Goal: Task Accomplishment & Management: Manage account settings

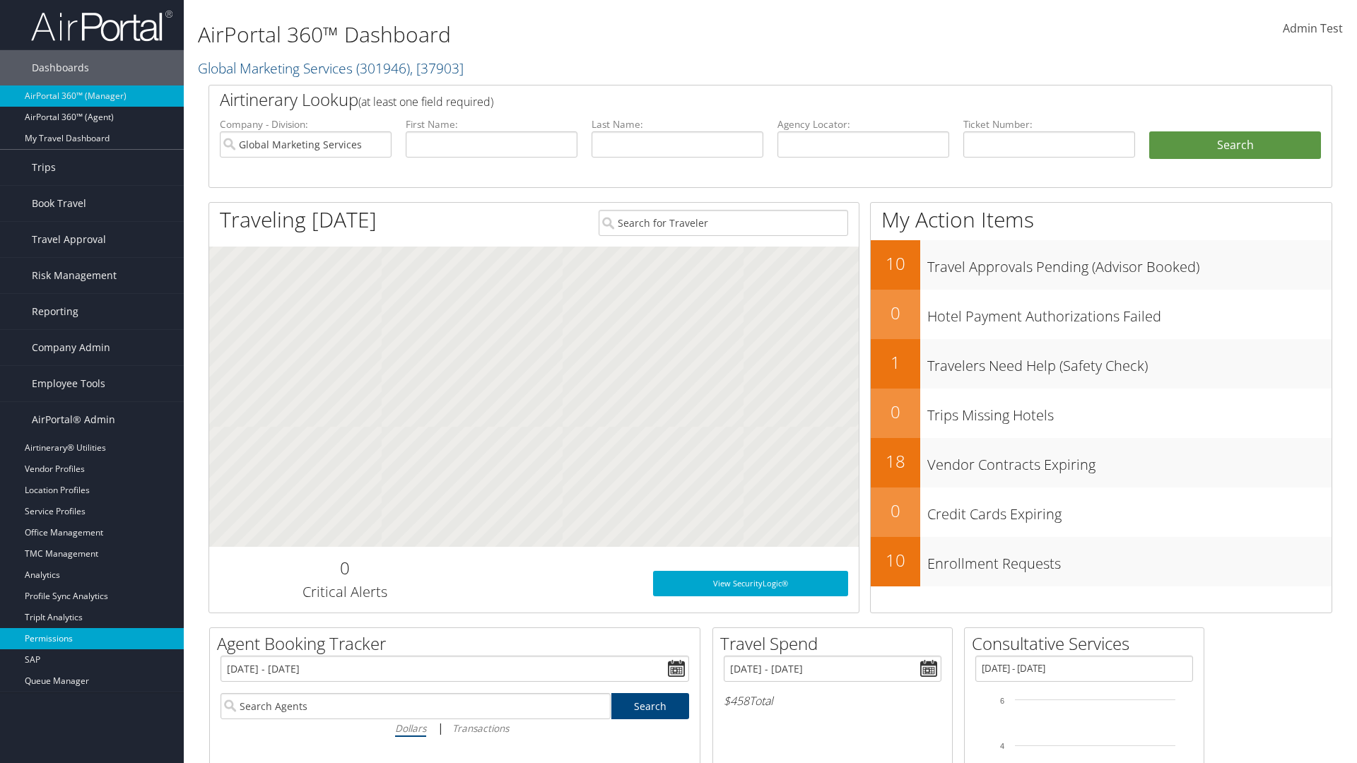
click at [92, 639] on link "Permissions" at bounding box center [92, 638] width 184 height 21
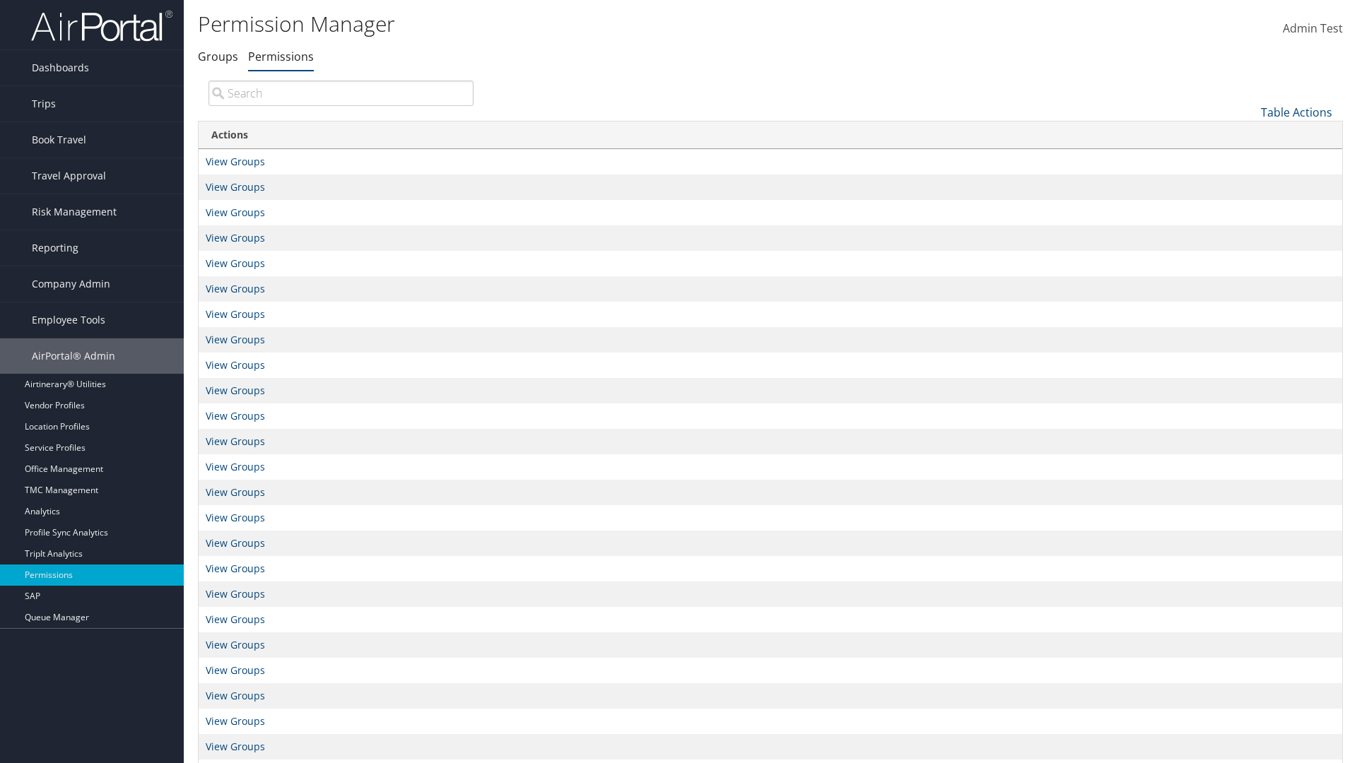
click at [1296, 112] on link "Table Actions" at bounding box center [1296, 113] width 71 height 16
click at [1249, 182] on link "Column Visibility" at bounding box center [1249, 182] width 186 height 24
